Goal: Information Seeking & Learning: Learn about a topic

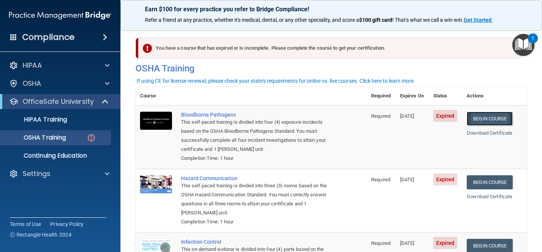
click at [492, 121] on link "Begin Course" at bounding box center [490, 119] width 46 height 14
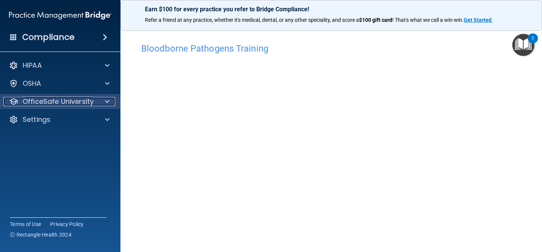
click at [85, 103] on p "OfficeSafe University" at bounding box center [58, 101] width 71 height 9
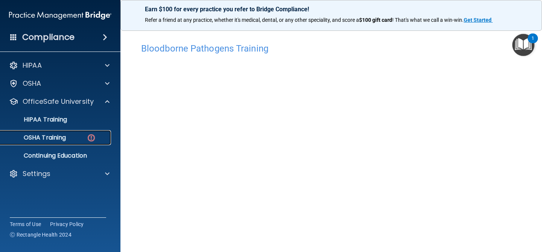
click at [52, 136] on p "OSHA Training" at bounding box center [35, 138] width 61 height 8
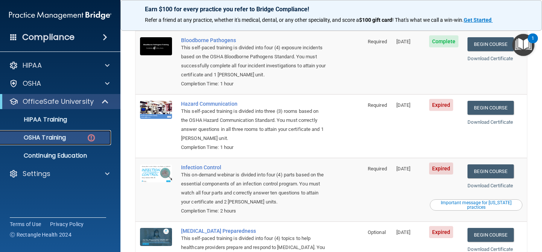
scroll to position [82, 0]
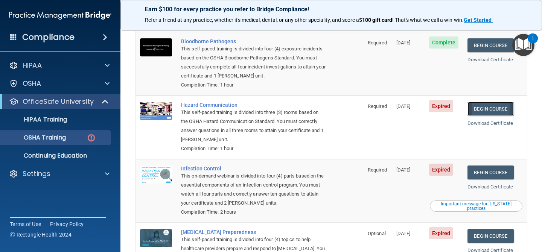
click at [499, 102] on link "Begin Course" at bounding box center [491, 109] width 46 height 14
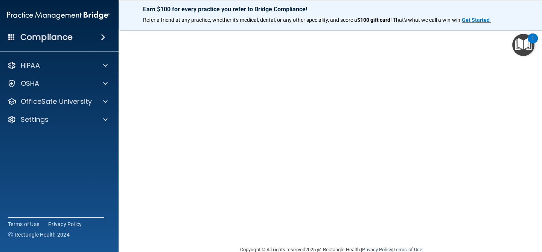
scroll to position [31, 0]
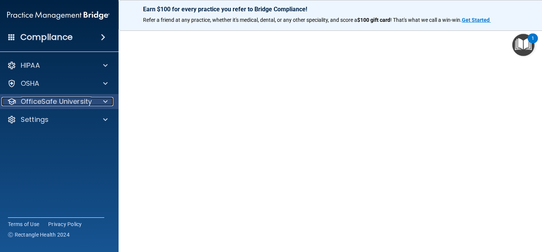
click at [103, 99] on span at bounding box center [105, 101] width 5 height 9
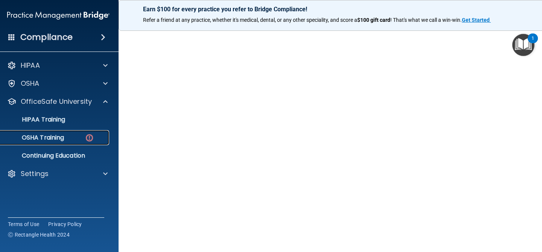
click at [74, 135] on div "OSHA Training" at bounding box center [54, 138] width 103 height 8
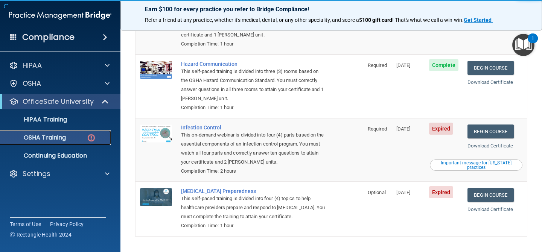
scroll to position [127, 0]
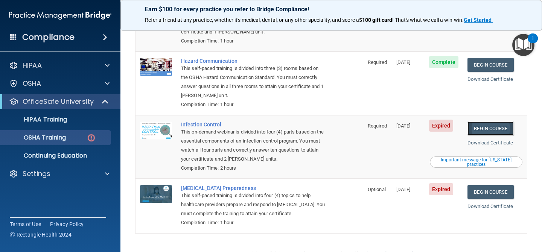
click at [495, 122] on link "Begin Course" at bounding box center [491, 129] width 46 height 14
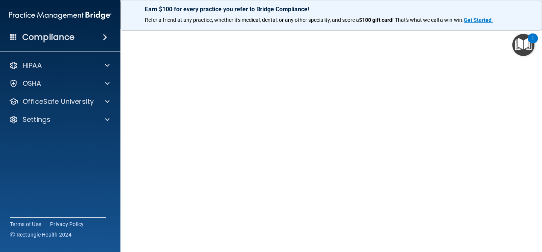
scroll to position [40, 0]
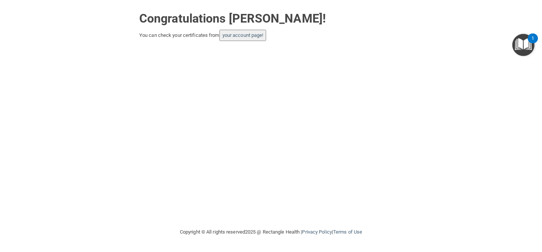
click at [241, 38] on button "your account page!" at bounding box center [243, 35] width 47 height 11
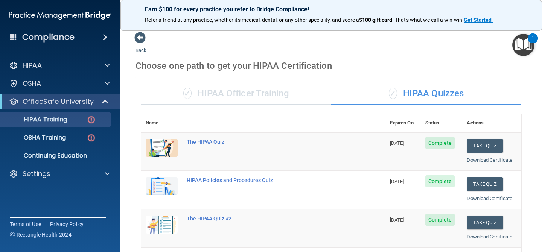
scroll to position [182, 0]
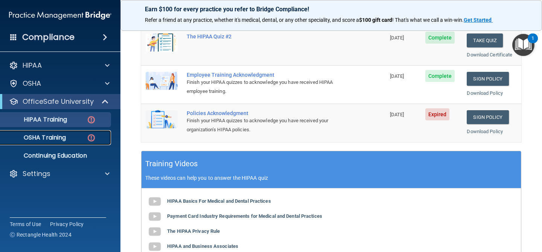
click at [46, 134] on p "OSHA Training" at bounding box center [35, 138] width 61 height 8
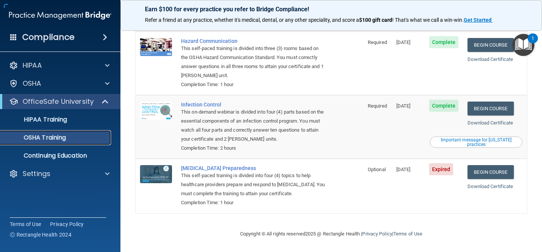
scroll to position [117, 0]
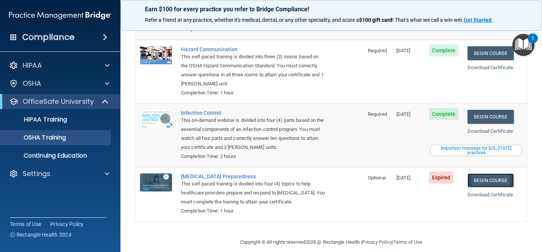
click at [499, 174] on link "Begin Course" at bounding box center [491, 181] width 46 height 14
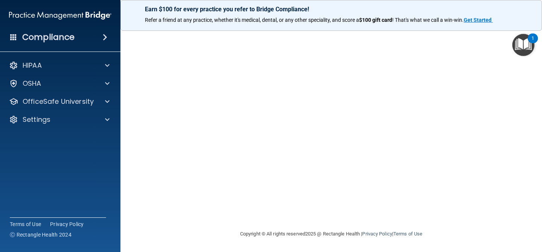
scroll to position [14, 0]
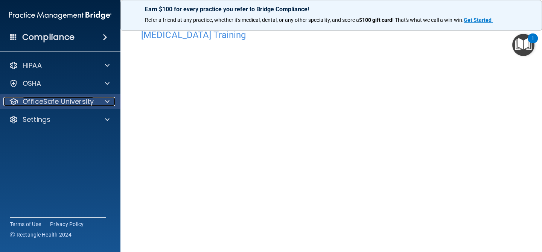
click at [102, 99] on div at bounding box center [106, 101] width 19 height 9
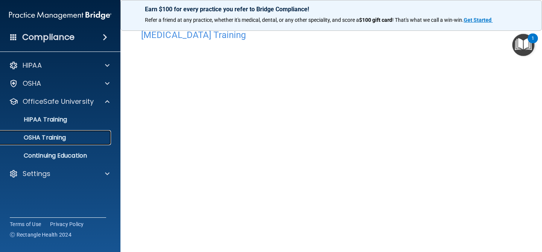
click at [57, 132] on link "OSHA Training" at bounding box center [51, 137] width 119 height 15
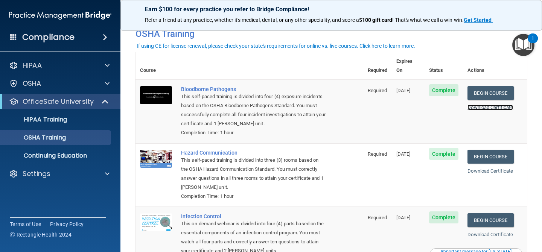
click at [509, 105] on link "Download Certificate" at bounding box center [491, 108] width 46 height 6
click at [505, 168] on link "Download Certificate" at bounding box center [491, 171] width 46 height 6
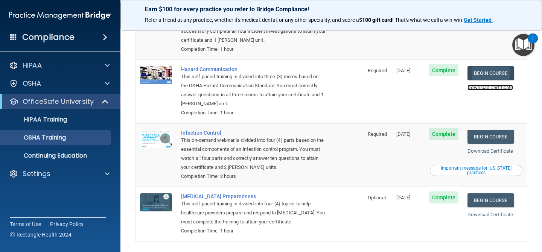
scroll to position [98, 0]
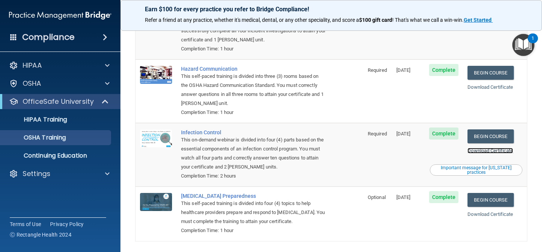
click at [492, 148] on link "Download Certificate" at bounding box center [491, 151] width 46 height 6
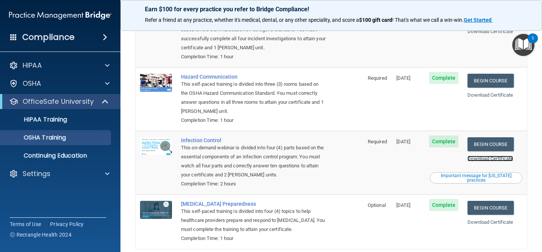
scroll to position [96, 0]
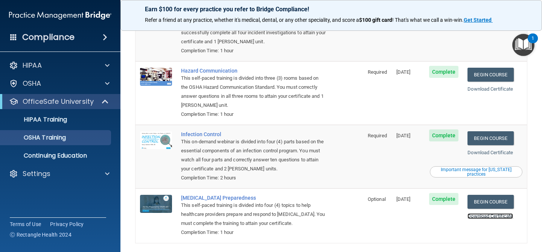
click at [492, 214] on link "Download Certificate" at bounding box center [491, 217] width 46 height 6
click at [498, 150] on link "Download Certificate" at bounding box center [491, 153] width 46 height 6
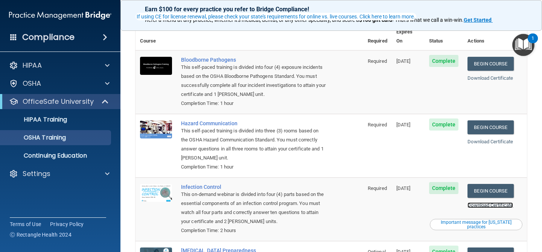
scroll to position [37, 0]
